Goal: Obtain resource: Obtain resource

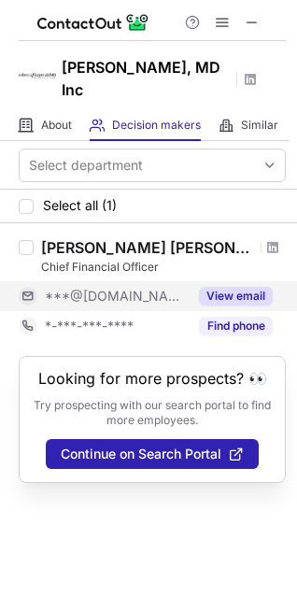
click at [231, 292] on button "View email" at bounding box center [236, 296] width 74 height 19
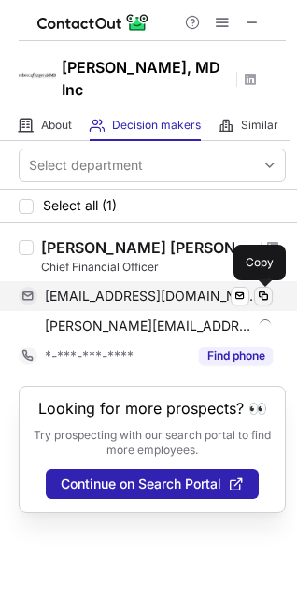
click at [260, 301] on span at bounding box center [263, 296] width 15 height 15
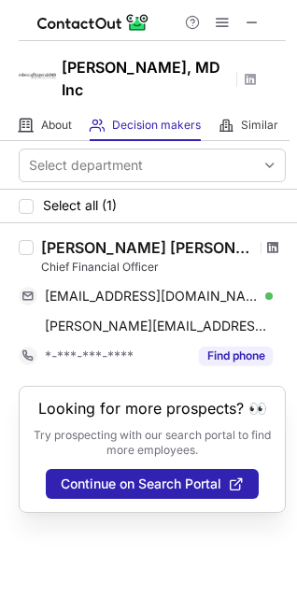
click at [267, 251] on span at bounding box center [272, 247] width 11 height 15
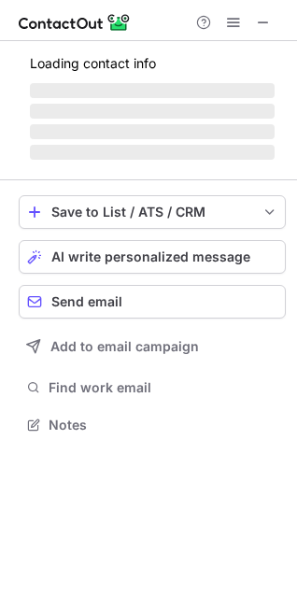
scroll to position [436, 297]
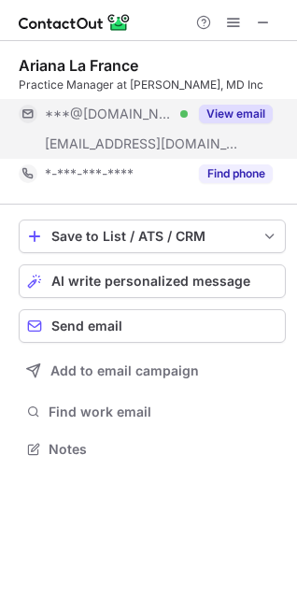
click at [227, 113] on button "View email" at bounding box center [236, 114] width 74 height 19
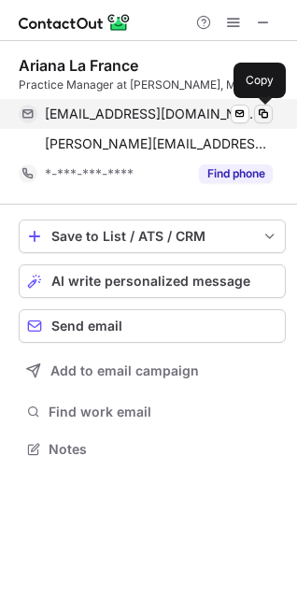
click at [259, 118] on span at bounding box center [263, 114] width 15 height 15
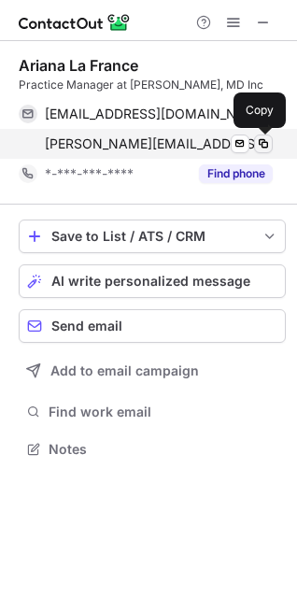
click at [261, 140] on span at bounding box center [263, 143] width 15 height 15
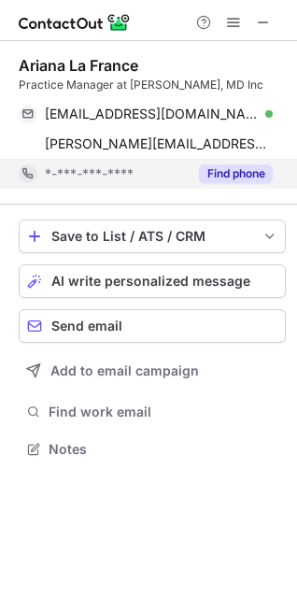
click at [224, 175] on button "Find phone" at bounding box center [236, 173] width 74 height 19
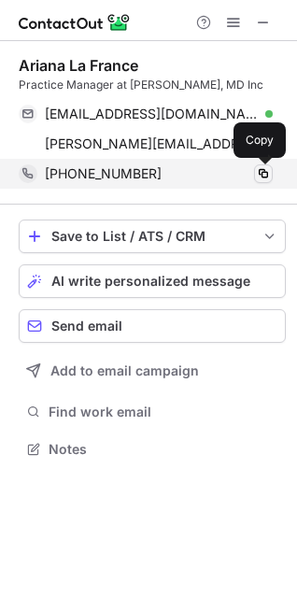
click at [260, 170] on span at bounding box center [263, 173] width 15 height 15
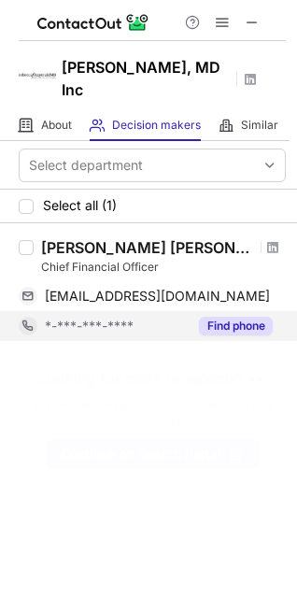
click at [252, 324] on button "Find phone" at bounding box center [236, 326] width 74 height 19
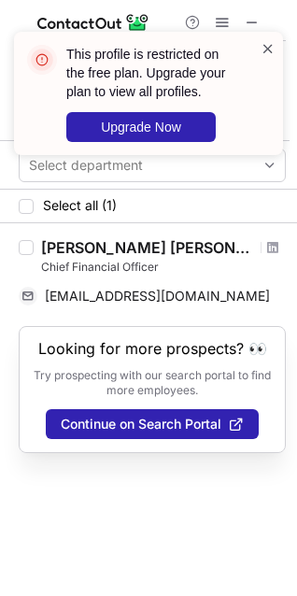
click at [264, 48] on span at bounding box center [268, 48] width 15 height 19
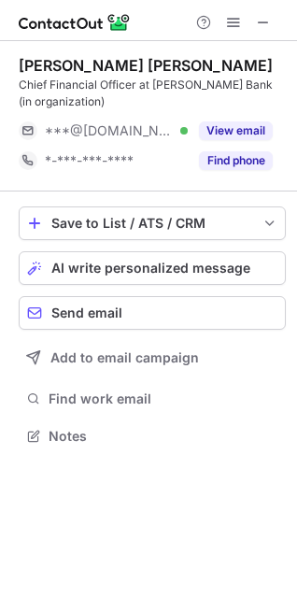
scroll to position [423, 297]
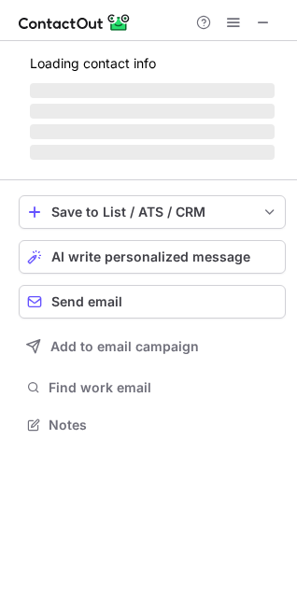
scroll to position [423, 297]
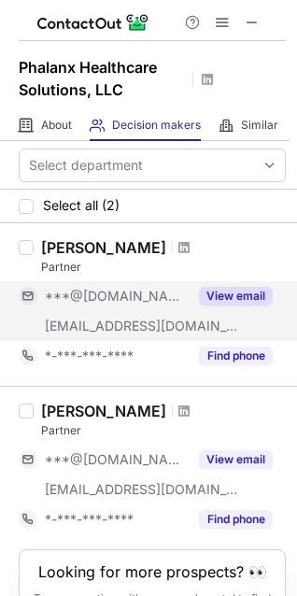
click at [221, 297] on button "View email" at bounding box center [236, 296] width 74 height 19
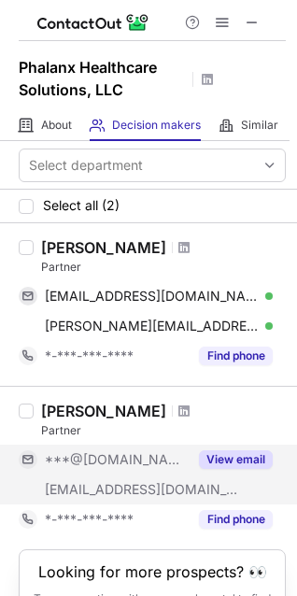
click at [226, 463] on button "View email" at bounding box center [236, 459] width 74 height 19
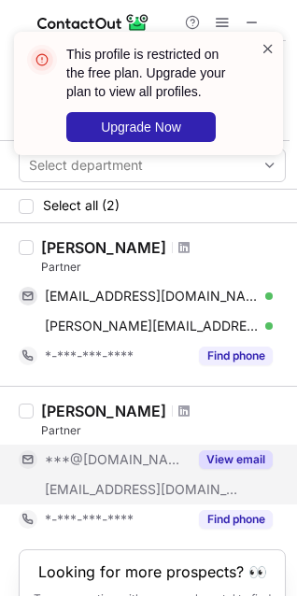
click at [264, 48] on span at bounding box center [268, 48] width 15 height 19
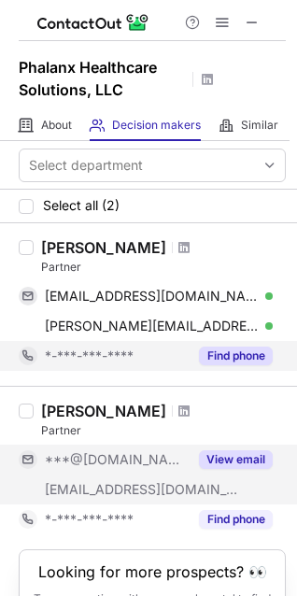
click at [255, 355] on button "Find phone" at bounding box center [236, 356] width 74 height 19
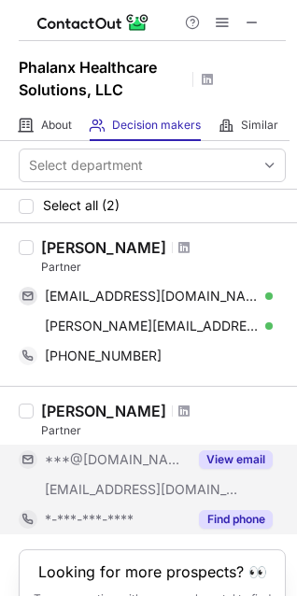
click at [225, 520] on button "Find phone" at bounding box center [236, 519] width 74 height 19
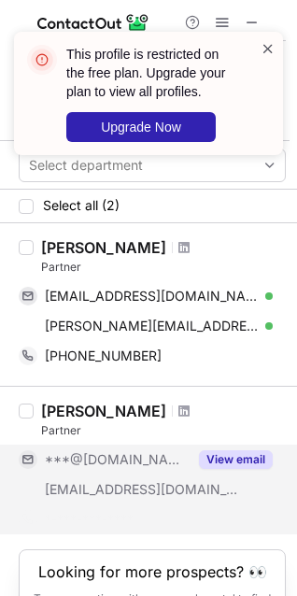
click at [264, 55] on span at bounding box center [268, 48] width 15 height 19
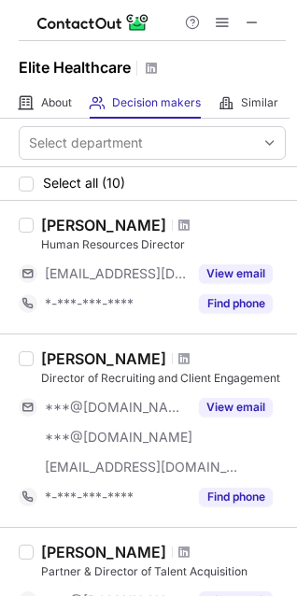
click at [55, 358] on div "[PERSON_NAME]" at bounding box center [103, 359] width 125 height 19
click at [179, 356] on span at bounding box center [184, 358] width 11 height 15
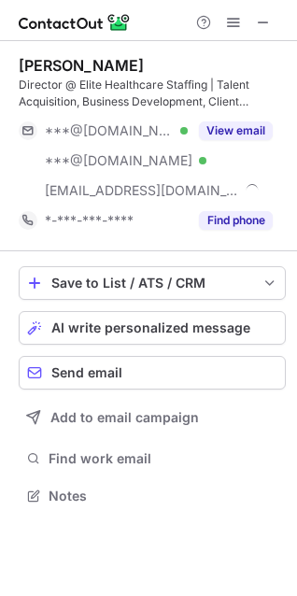
scroll to position [483, 297]
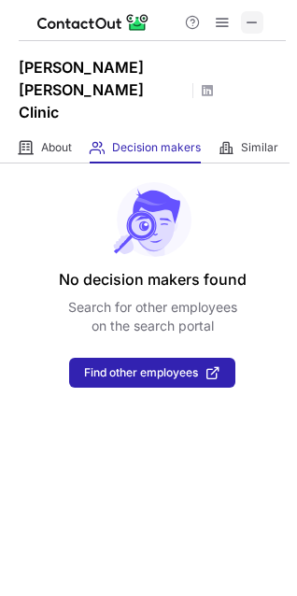
click at [246, 24] on span at bounding box center [252, 22] width 15 height 15
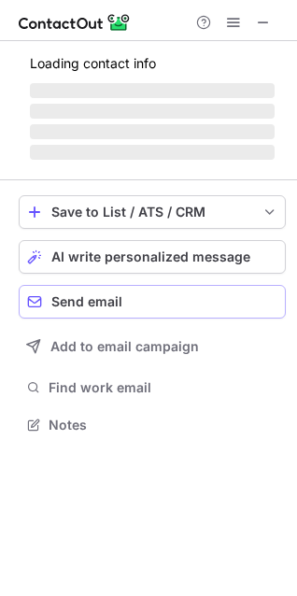
scroll to position [436, 297]
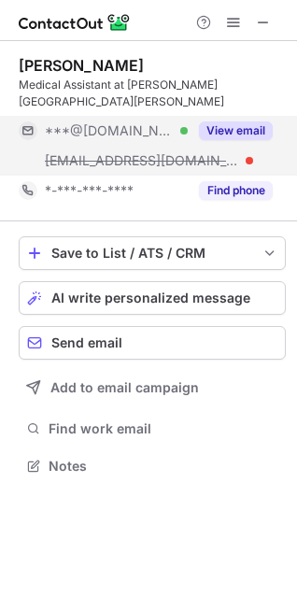
click at [242, 121] on button "View email" at bounding box center [236, 130] width 74 height 19
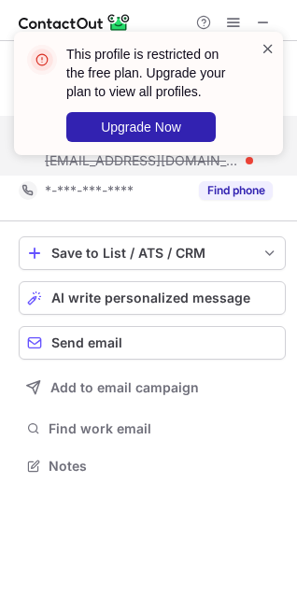
click at [266, 50] on span at bounding box center [268, 48] width 15 height 19
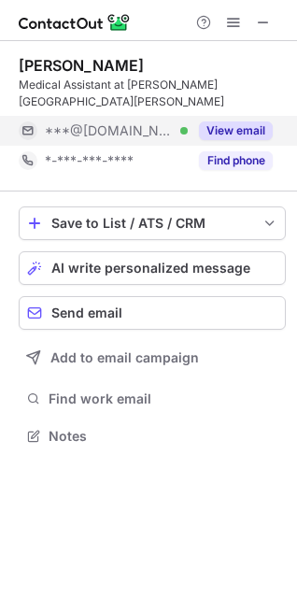
scroll to position [407, 297]
click at [239, 121] on button "View email" at bounding box center [236, 130] width 74 height 19
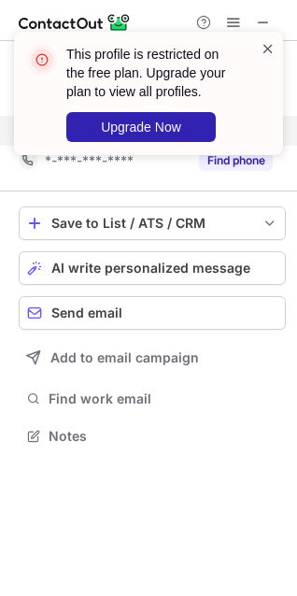
click at [267, 50] on span at bounding box center [268, 48] width 15 height 19
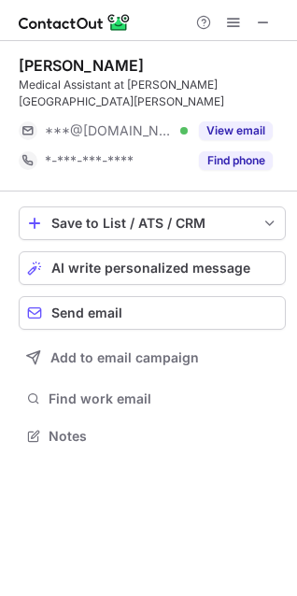
scroll to position [0, 0]
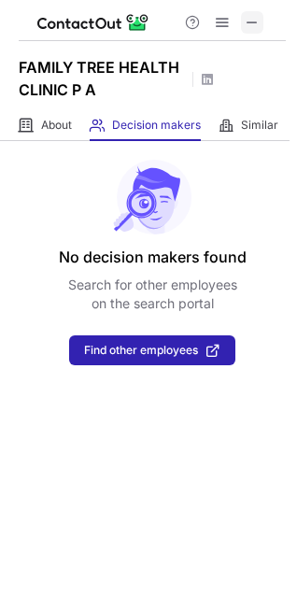
click at [248, 26] on span at bounding box center [252, 22] width 15 height 15
click at [252, 18] on span at bounding box center [252, 22] width 15 height 15
